Goal: Information Seeking & Learning: Find specific fact

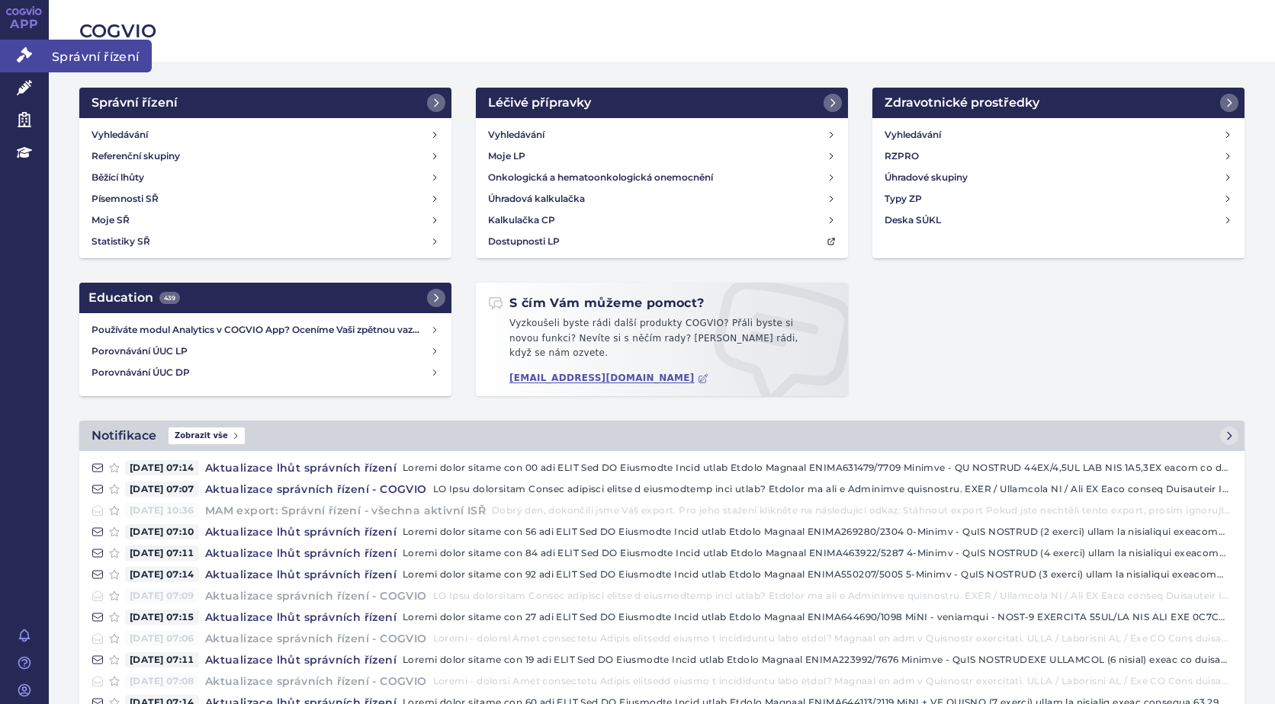
click at [24, 57] on icon at bounding box center [24, 54] width 15 height 15
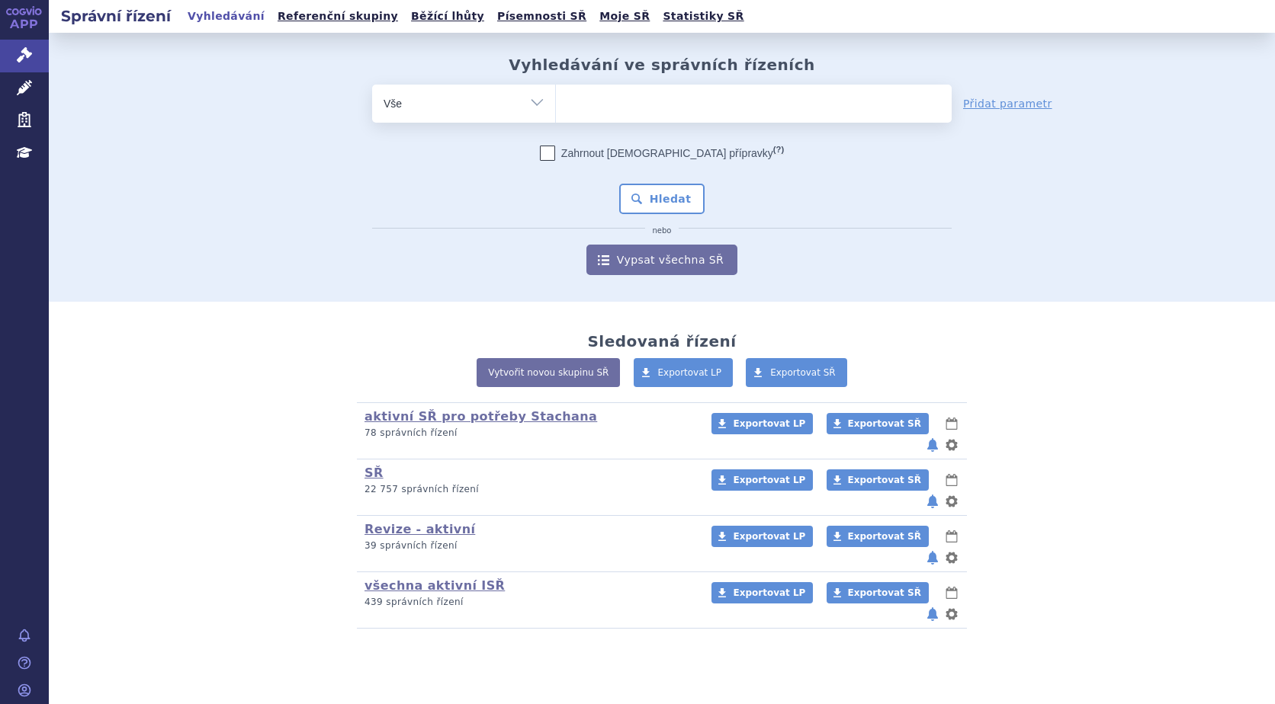
click at [598, 108] on ul at bounding box center [754, 101] width 396 height 32
click at [556, 108] on select at bounding box center [555, 103] width 1 height 38
type input "bra"
type input "braf"
type input "braft"
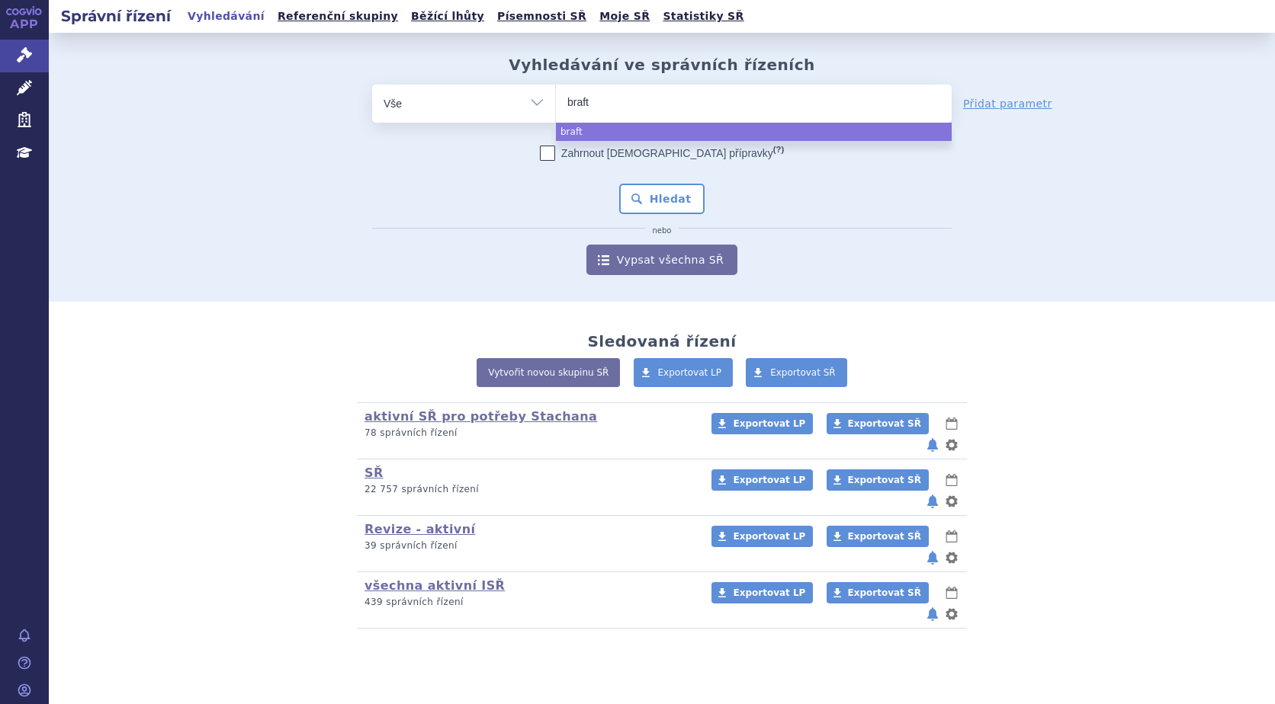
type input "brafto"
type input "braftov"
type input "braftovi"
select select "[MEDICAL_DATA]"
click at [679, 206] on button "Hledat" at bounding box center [662, 199] width 86 height 30
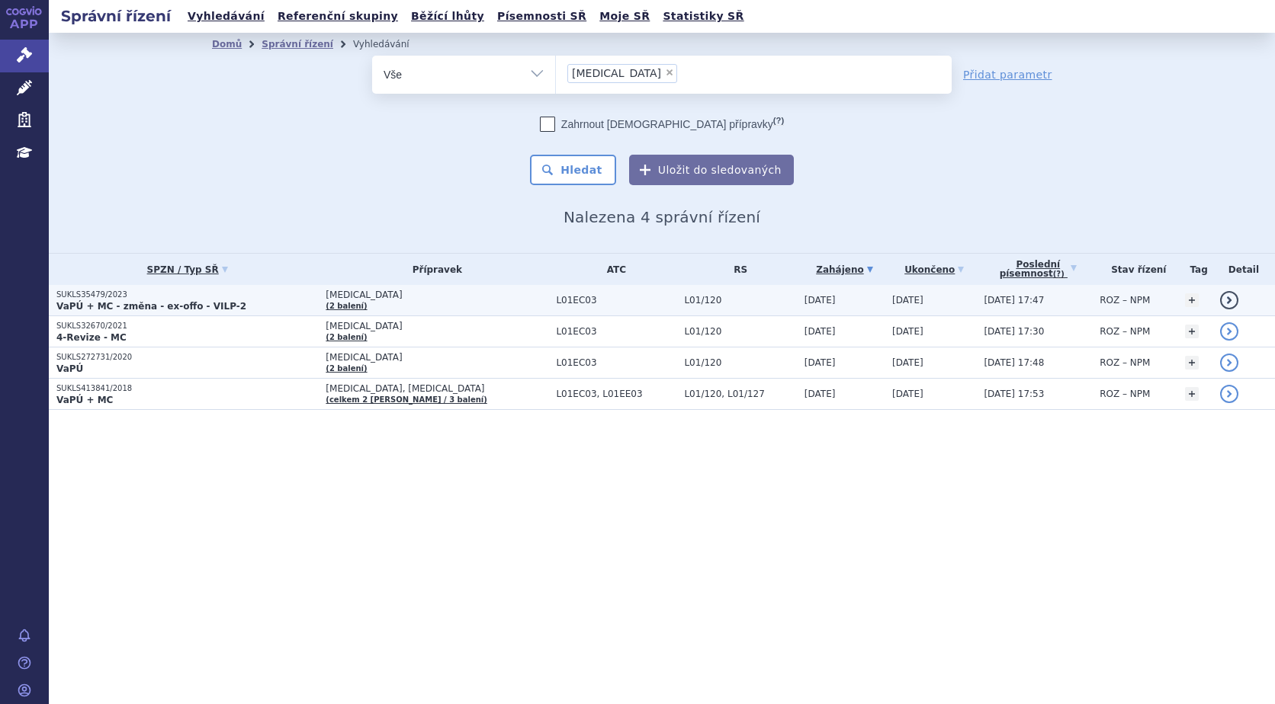
click at [92, 297] on p "SUKLS35479/2023" at bounding box center [187, 295] width 262 height 11
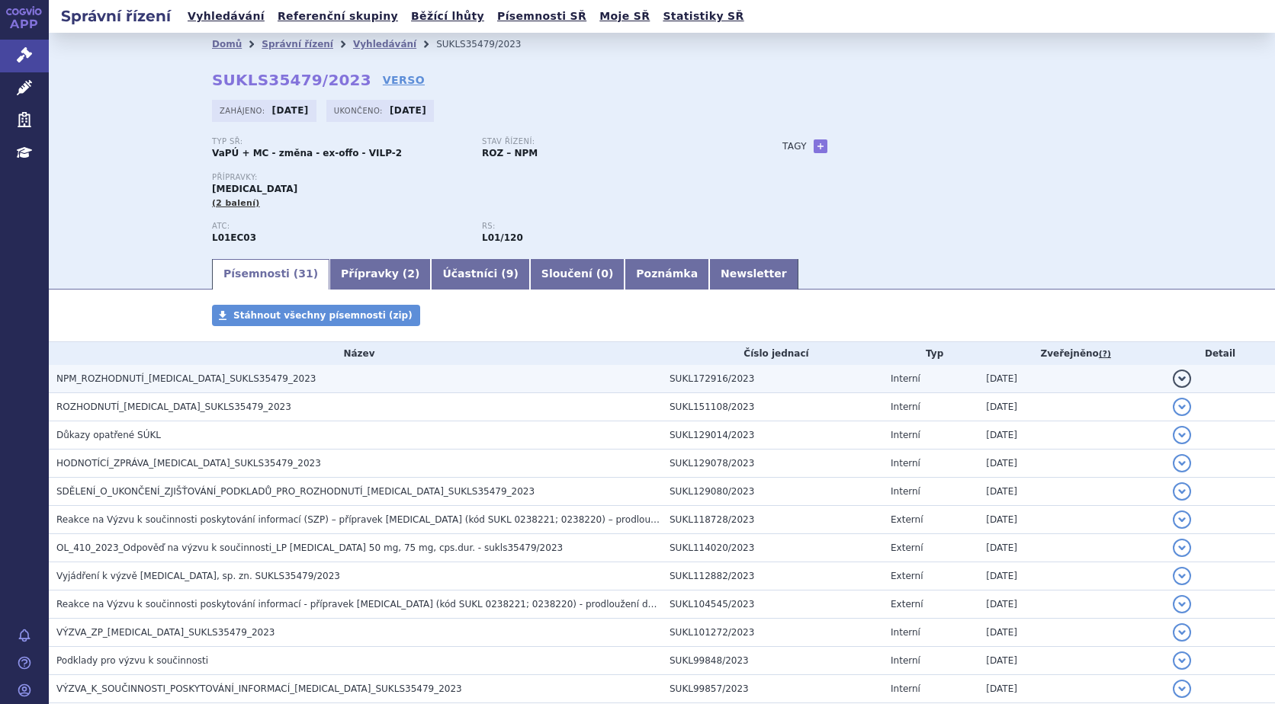
click at [132, 376] on span "NPM_ROZHODNUTÍ_[MEDICAL_DATA]_SUKLS35479_2023" at bounding box center [185, 379] width 259 height 11
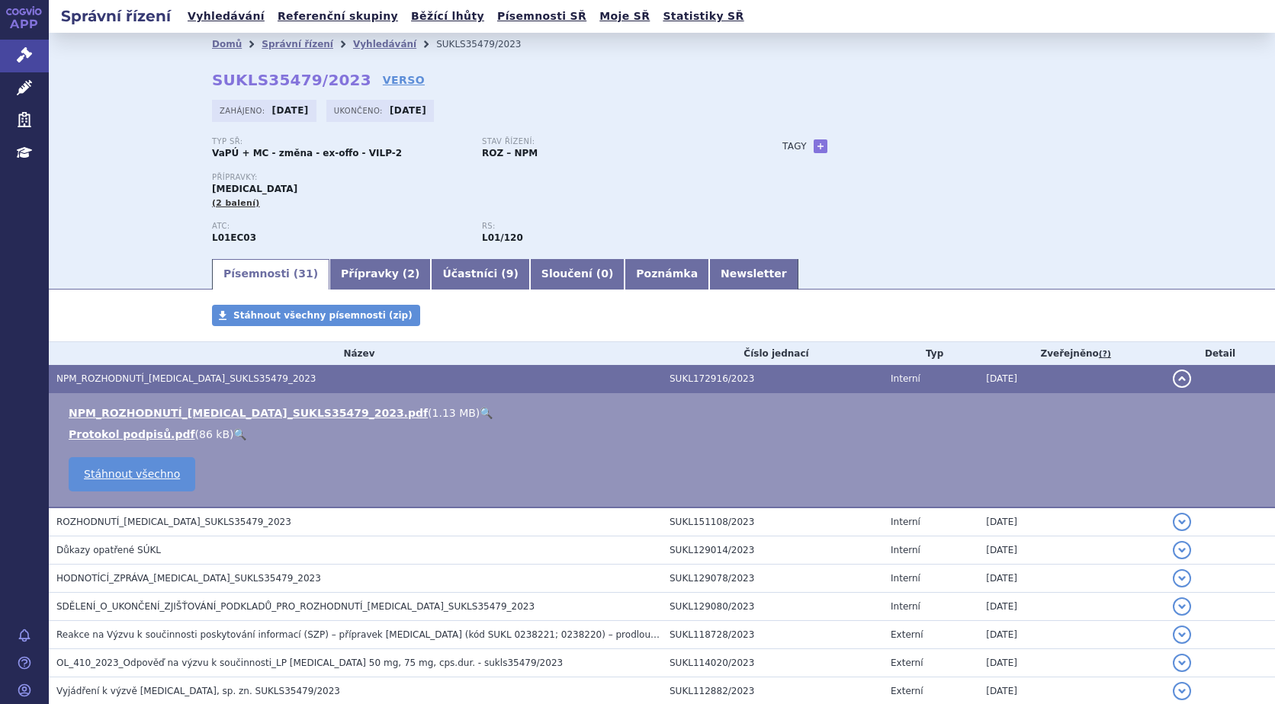
click at [480, 412] on link "🔍" at bounding box center [486, 413] width 13 height 12
